Goal: Information Seeking & Learning: Check status

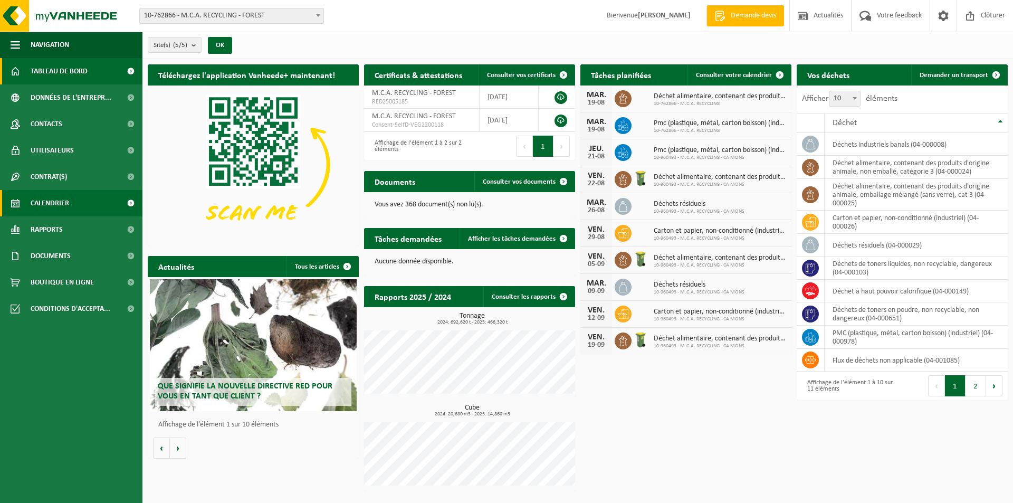
click at [93, 201] on link "Calendrier" at bounding box center [71, 203] width 143 height 26
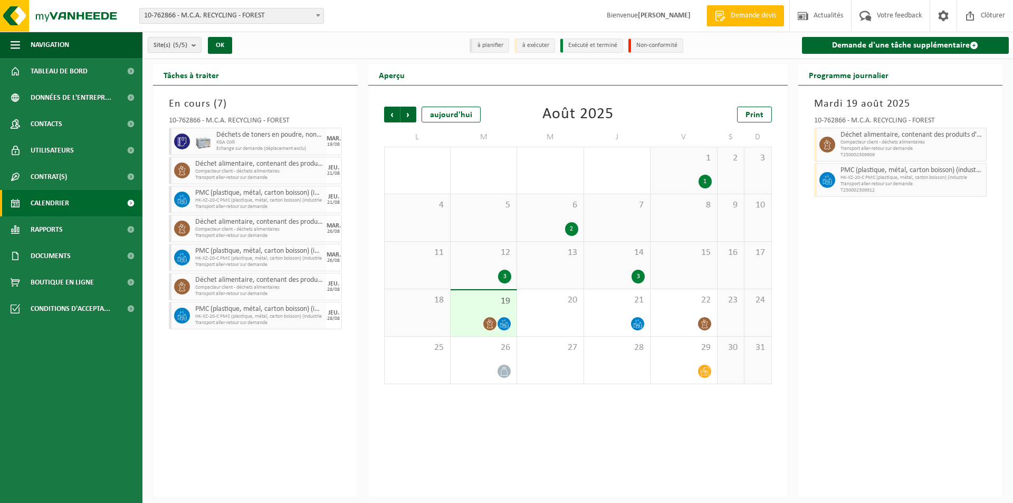
click at [493, 321] on icon at bounding box center [490, 323] width 9 height 9
click at [530, 316] on div "20" at bounding box center [550, 312] width 66 height 47
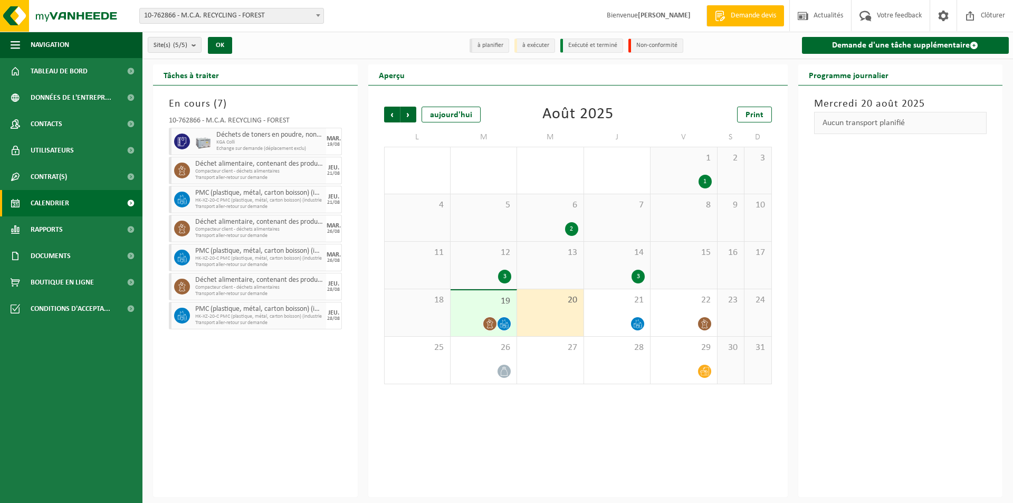
click at [264, 143] on span "KGA Colli" at bounding box center [269, 142] width 107 height 6
click at [179, 145] on icon at bounding box center [182, 142] width 8 height 10
click at [327, 139] on div "MAR." at bounding box center [334, 139] width 14 height 6
click at [404, 116] on span "Suivant" at bounding box center [409, 115] width 16 height 16
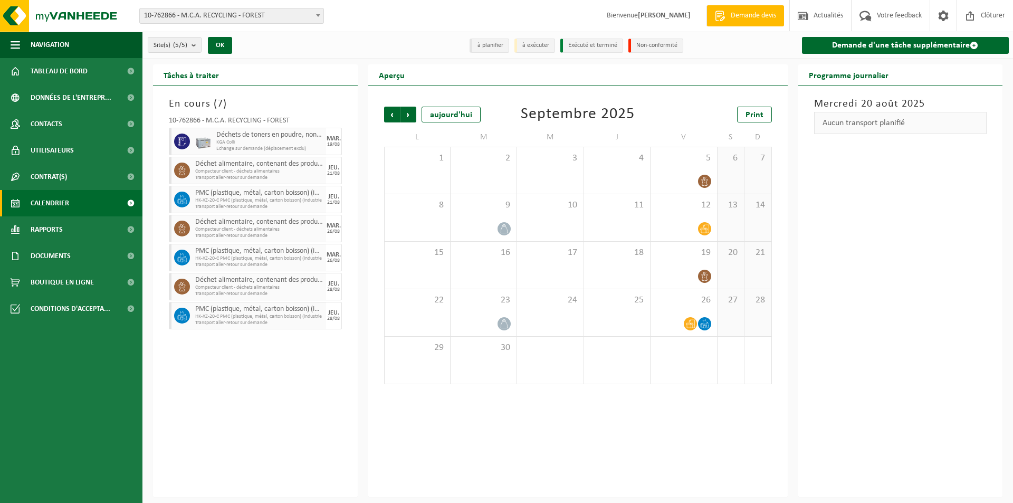
click at [376, 116] on div "Précédent Suivant [DATE] [DATE] Print L M M J V S D 1 2 3 4 5 6 7 8 9 10 11 12 …" at bounding box center [578, 292] width 420 height 412
click at [432, 114] on div "aujourd'hui" at bounding box center [451, 115] width 59 height 16
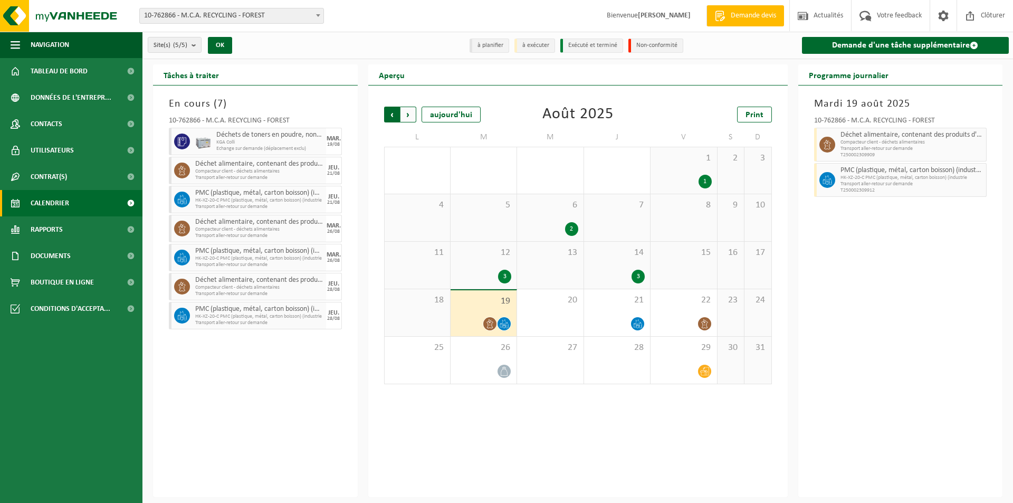
click at [412, 115] on span "Suivant" at bounding box center [409, 115] width 16 height 16
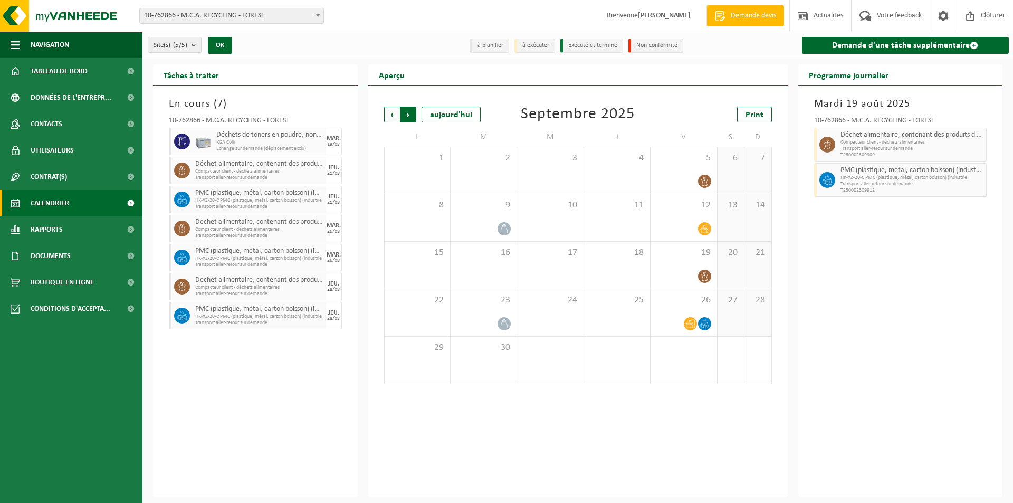
click at [386, 118] on span "Précédent" at bounding box center [392, 115] width 16 height 16
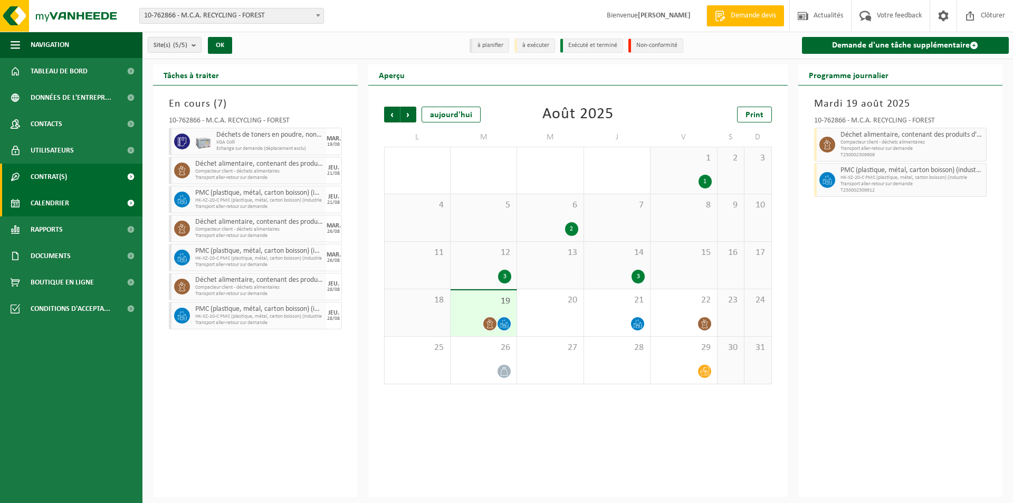
click at [74, 177] on link "Contrat(s)" at bounding box center [71, 177] width 143 height 26
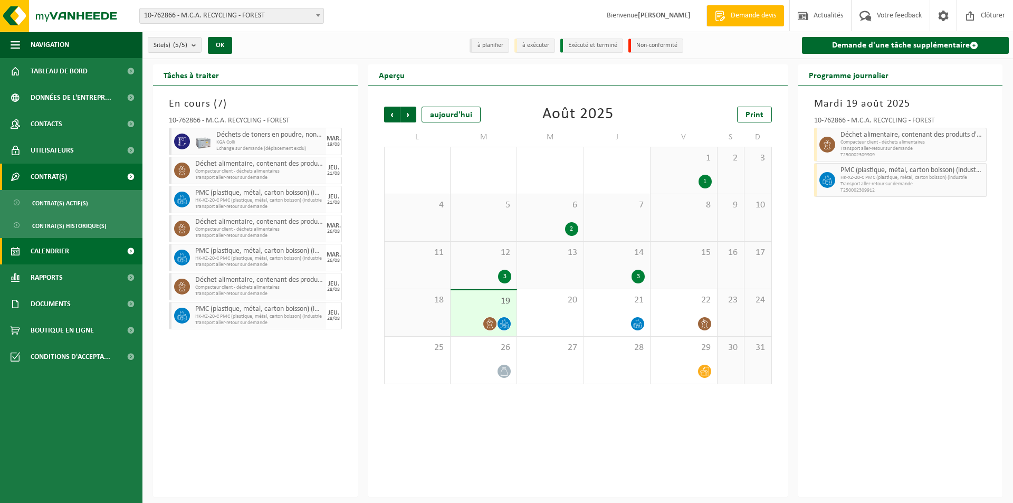
click at [77, 177] on link "Contrat(s)" at bounding box center [71, 177] width 143 height 26
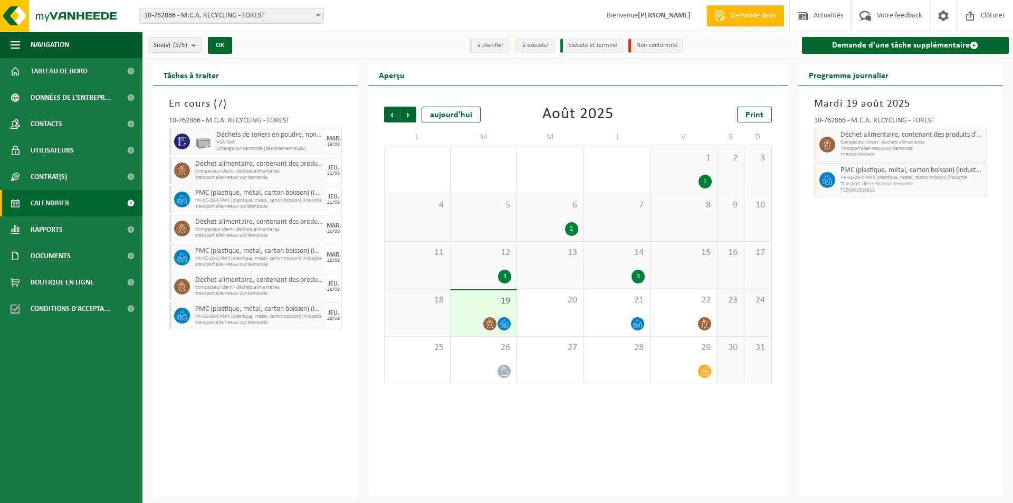
click at [493, 42] on li "à planifier" at bounding box center [490, 46] width 40 height 14
